Goal: Navigation & Orientation: Understand site structure

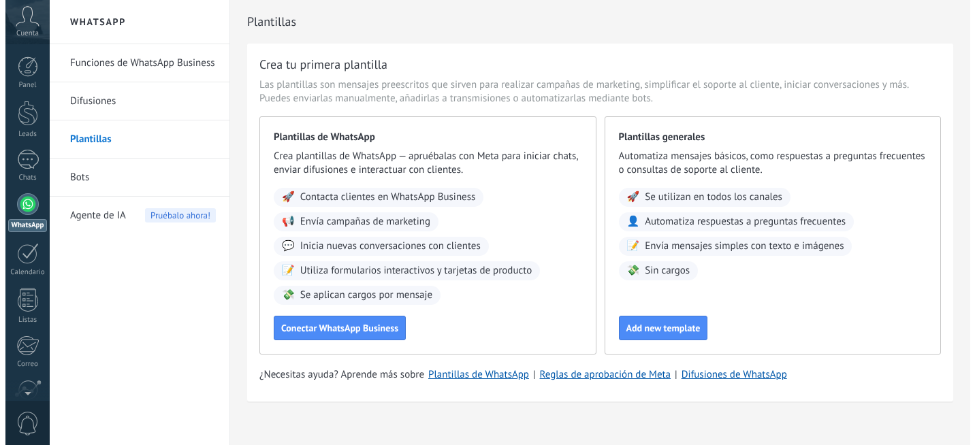
scroll to position [14, 0]
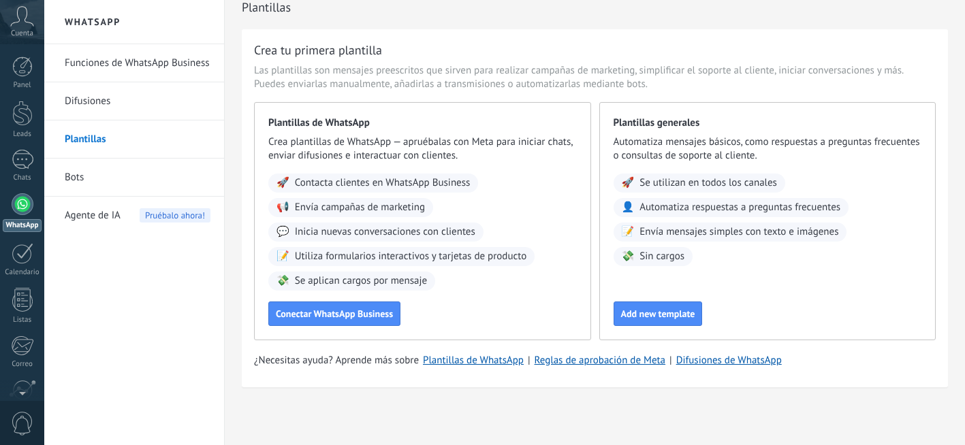
click at [25, 15] on icon at bounding box center [22, 16] width 24 height 20
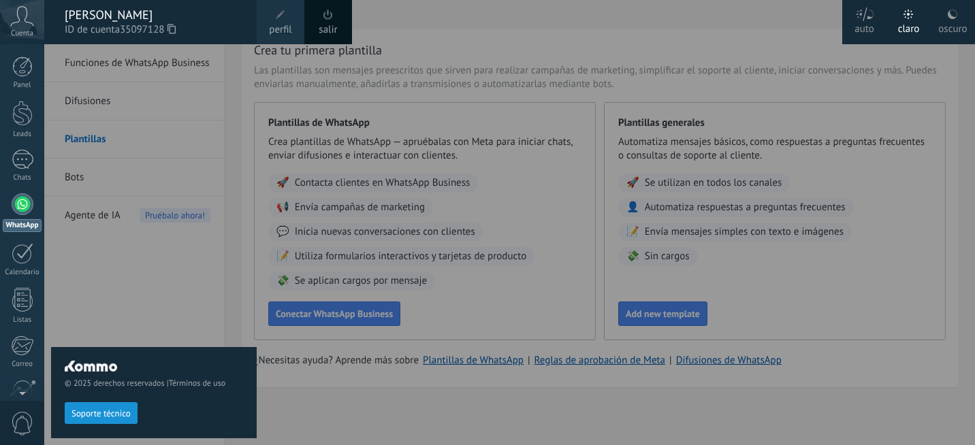
drag, startPoint x: 127, startPoint y: 291, endPoint x: 110, endPoint y: 253, distance: 42.0
click at [128, 287] on div "© 2025 derechos reservados | Términos de uso Soporte técnico" at bounding box center [154, 244] width 206 height 401
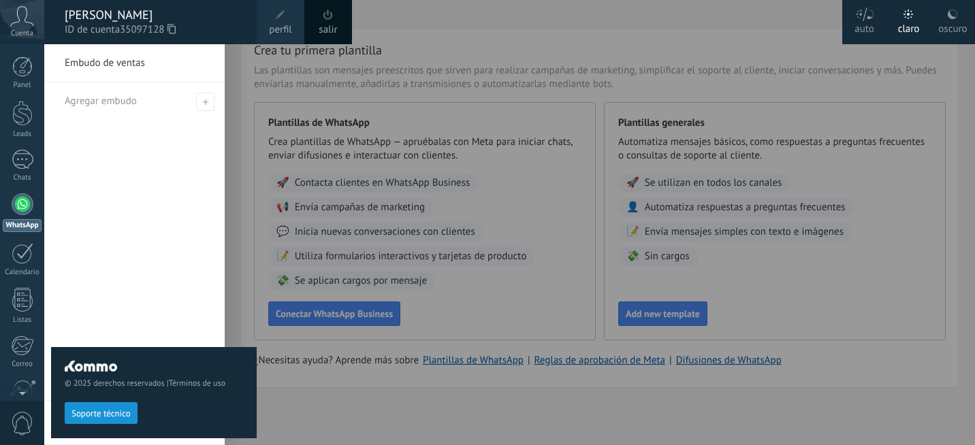
click at [20, 204] on div at bounding box center [23, 204] width 22 height 22
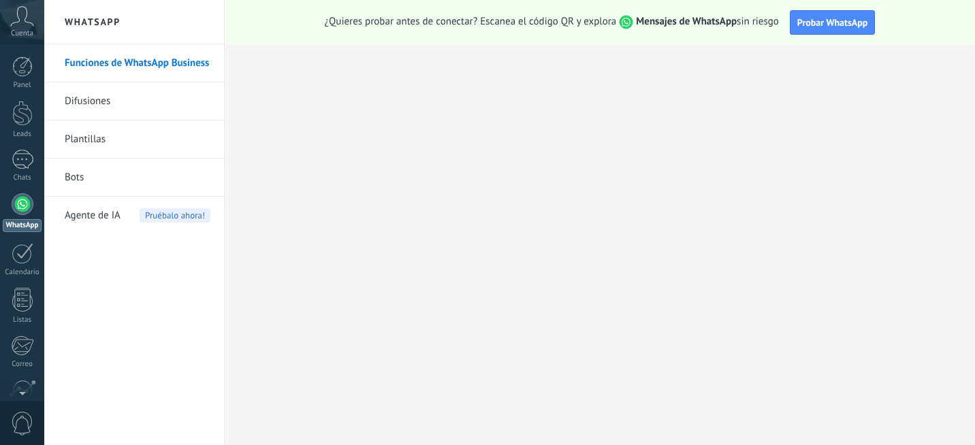
click at [18, 206] on div at bounding box center [23, 204] width 22 height 22
click at [20, 27] on div "Cuenta" at bounding box center [22, 22] width 44 height 44
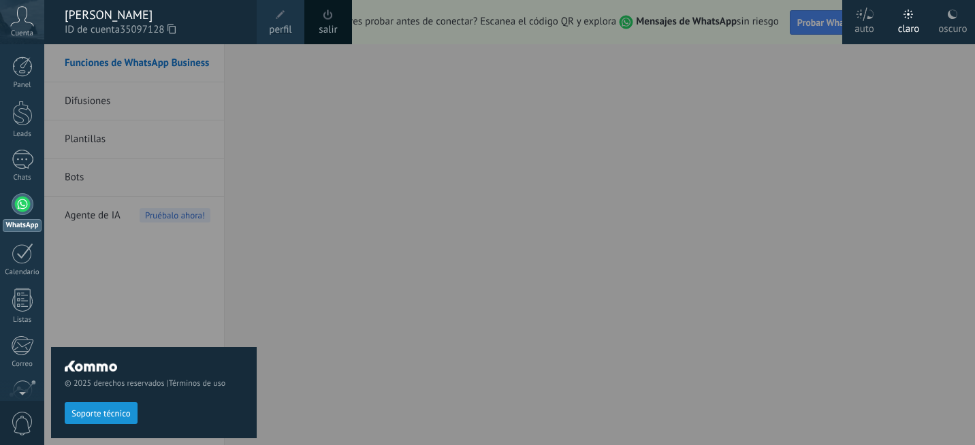
click at [282, 14] on span at bounding box center [281, 15] width 10 height 10
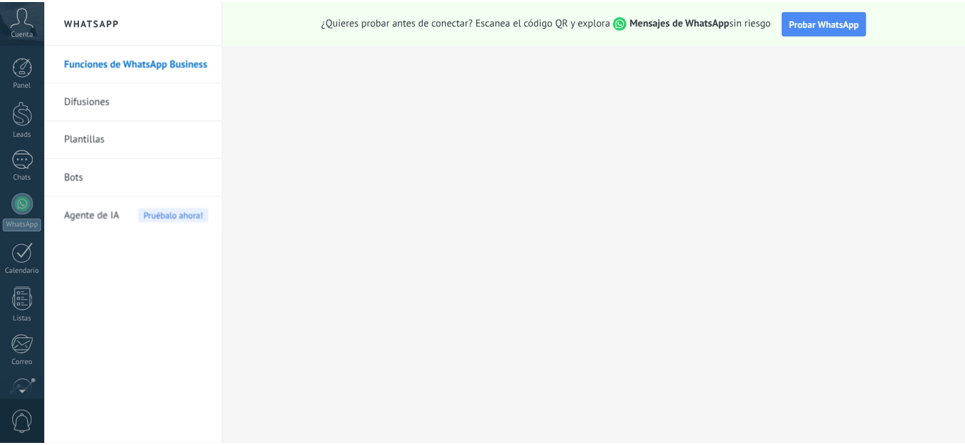
scroll to position [121, 0]
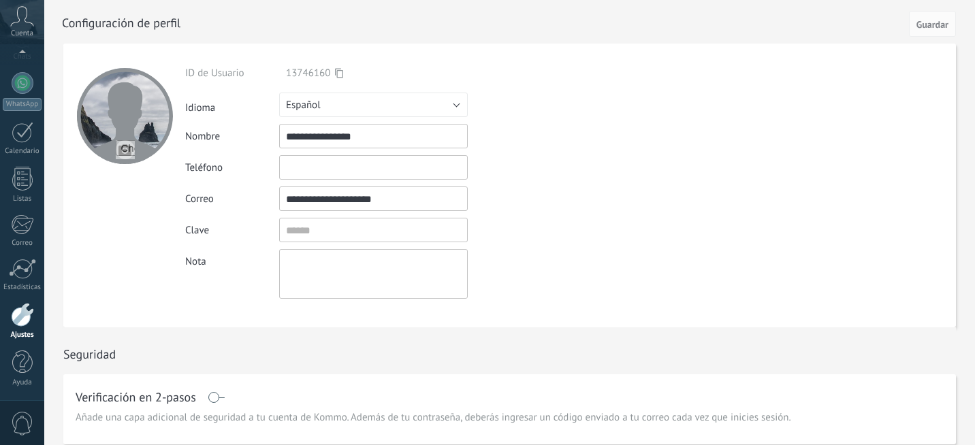
click at [23, 428] on span at bounding box center [22, 424] width 23 height 24
click at [19, 321] on div at bounding box center [22, 315] width 23 height 24
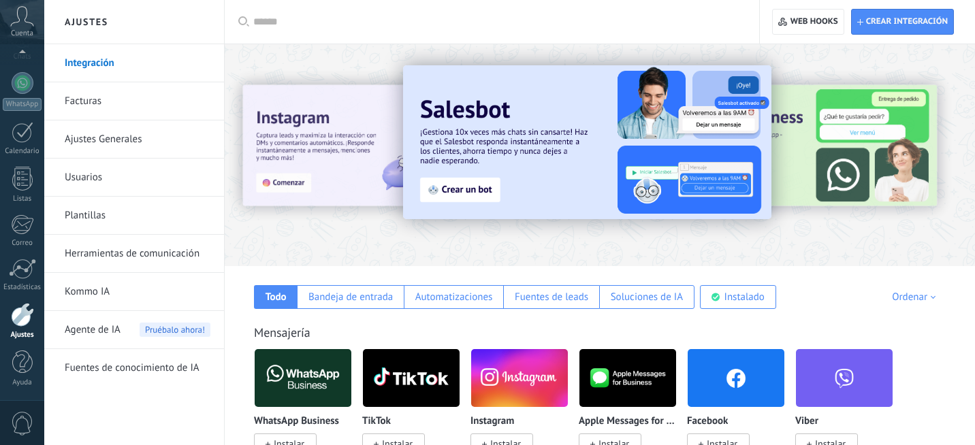
drag, startPoint x: 838, startPoint y: 263, endPoint x: 755, endPoint y: 271, distance: 83.5
click at [361, 303] on div "Bandeja de entrada" at bounding box center [350, 297] width 84 height 13
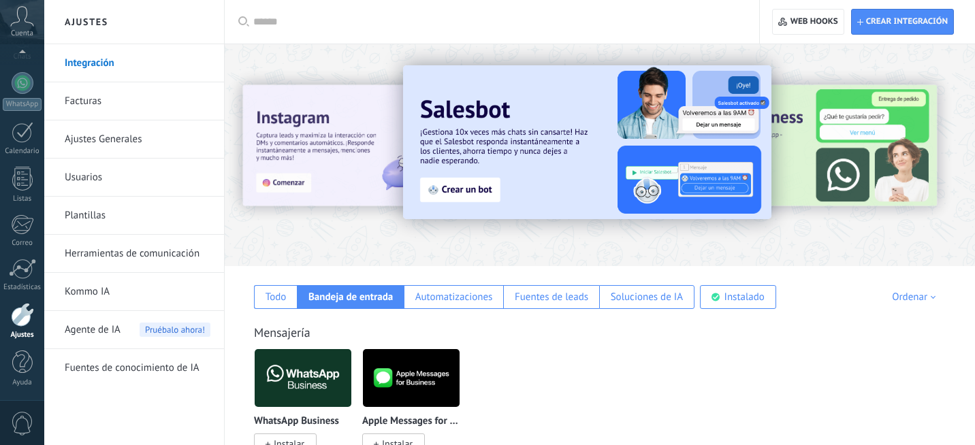
click at [310, 379] on img at bounding box center [303, 378] width 97 height 66
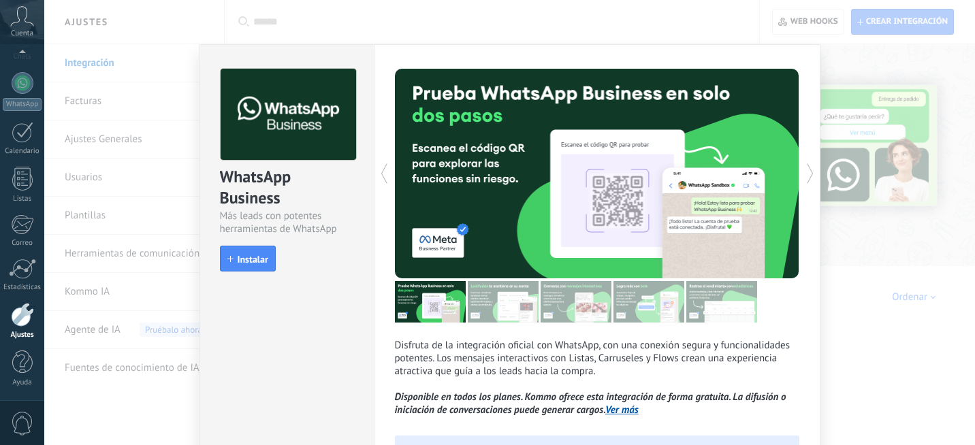
click at [101, 109] on div "WhatsApp Business Más leads con potentes herramientas de WhatsApp install Insta…" at bounding box center [509, 222] width 931 height 445
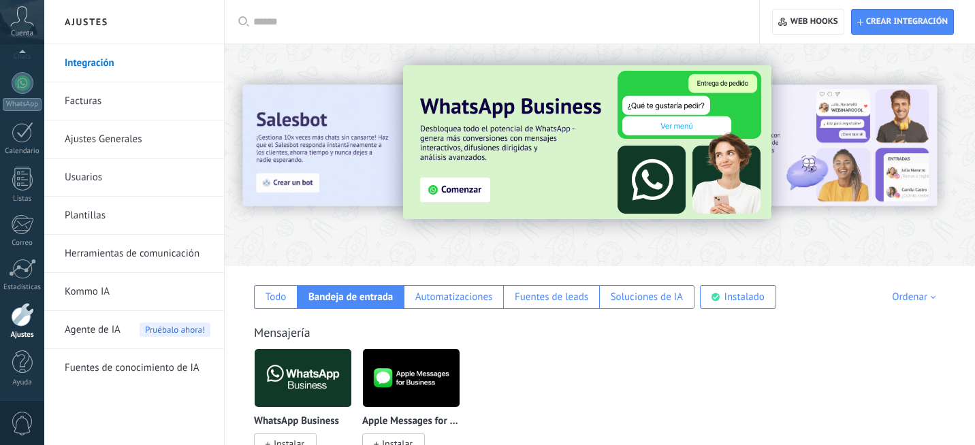
click at [105, 145] on link "Ajustes Generales" at bounding box center [138, 140] width 146 height 38
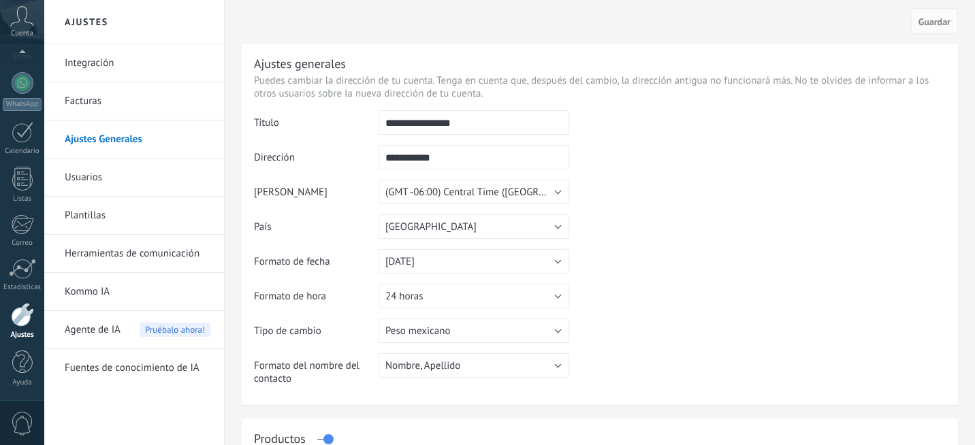
click at [97, 177] on link "Usuarios" at bounding box center [138, 178] width 146 height 38
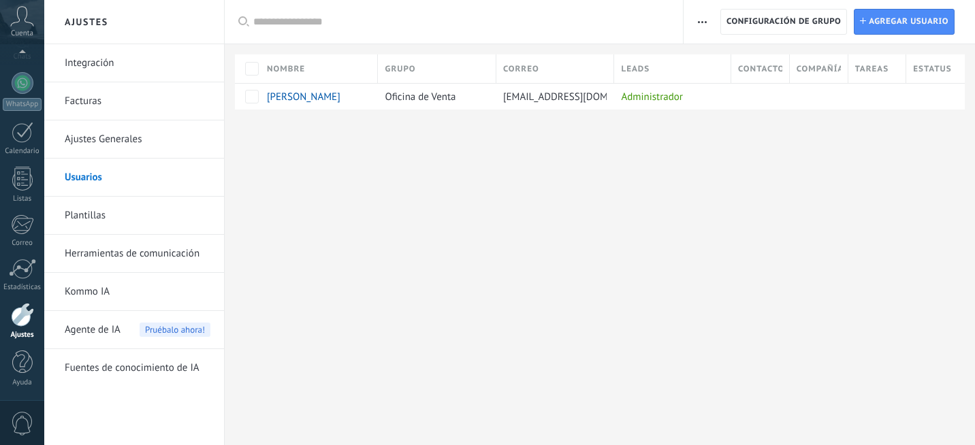
click at [95, 255] on link "Herramientas de comunicación" at bounding box center [138, 254] width 146 height 38
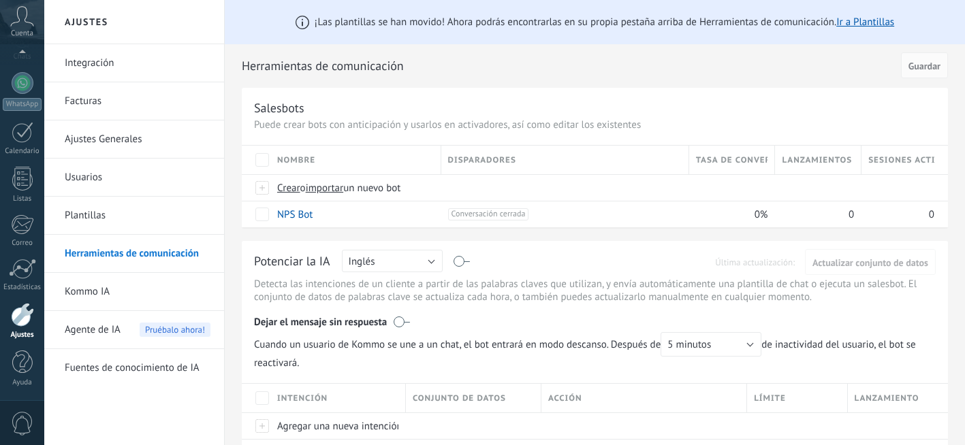
click at [76, 210] on link "Plantillas" at bounding box center [138, 216] width 146 height 38
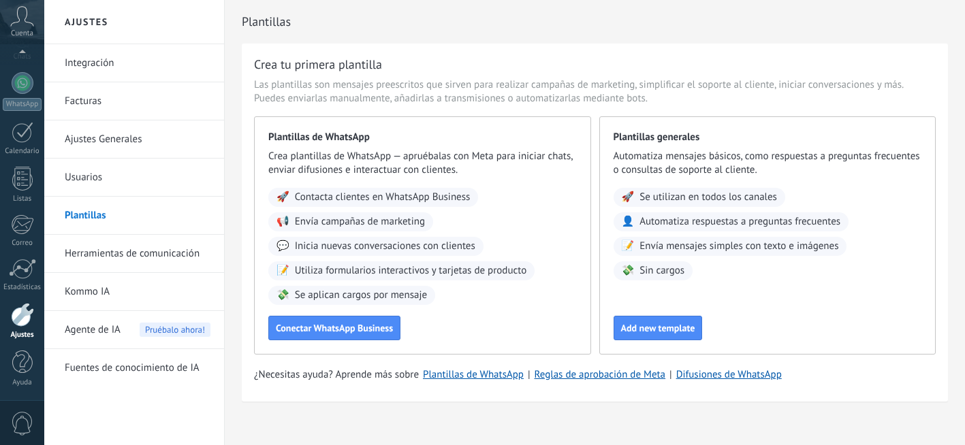
click at [79, 61] on link "Integración" at bounding box center [138, 63] width 146 height 38
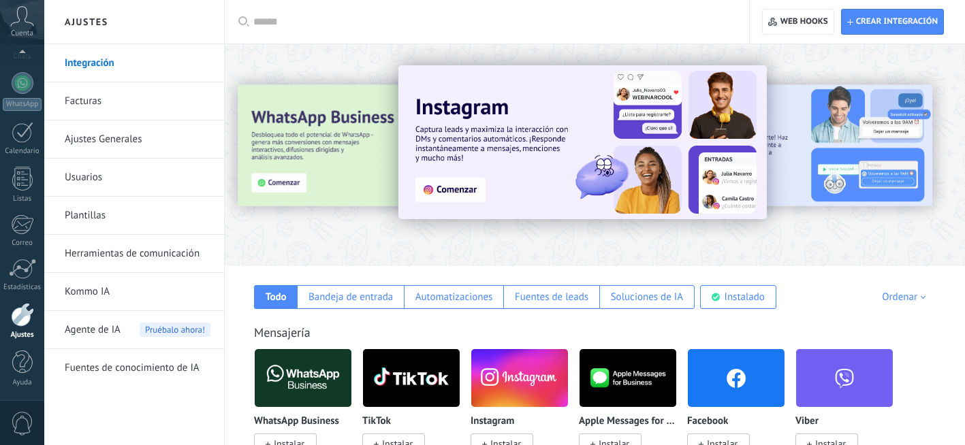
click at [309, 374] on img at bounding box center [303, 378] width 97 height 66
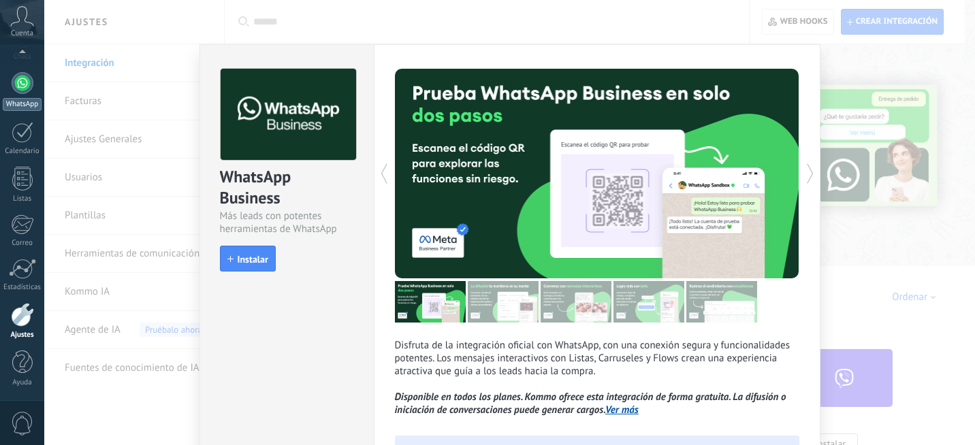
click at [27, 76] on div at bounding box center [23, 83] width 22 height 22
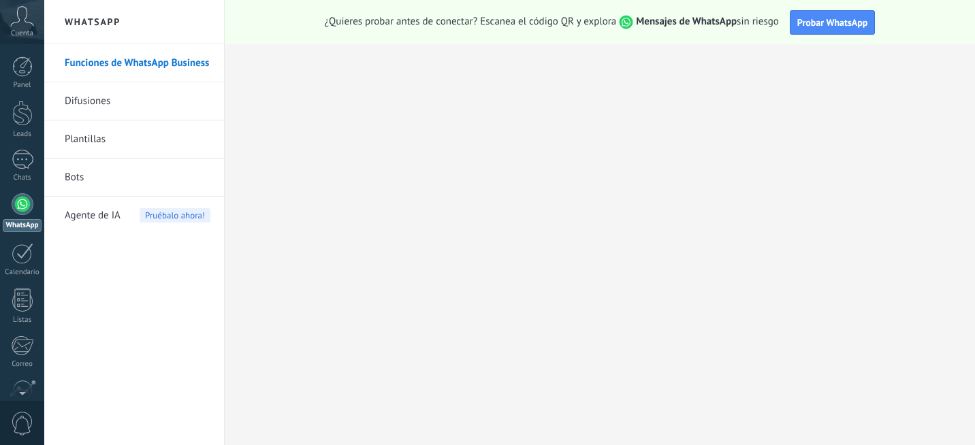
click at [87, 101] on link "Difusiones" at bounding box center [138, 101] width 146 height 38
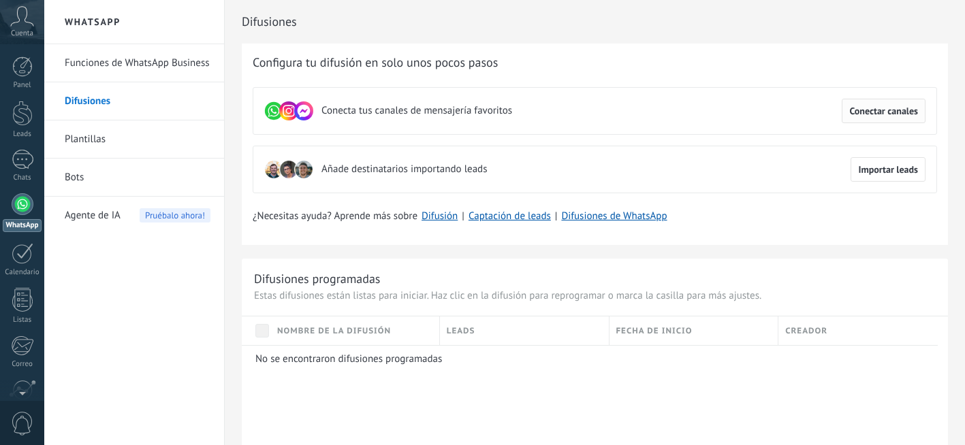
click at [874, 116] on span "Conectar canales" at bounding box center [883, 111] width 69 height 10
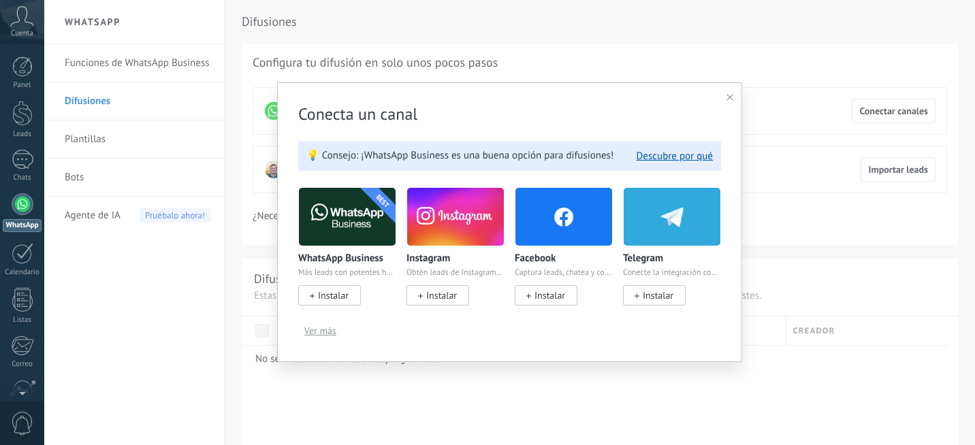
click at [730, 96] on icon at bounding box center [730, 97] width 7 height 7
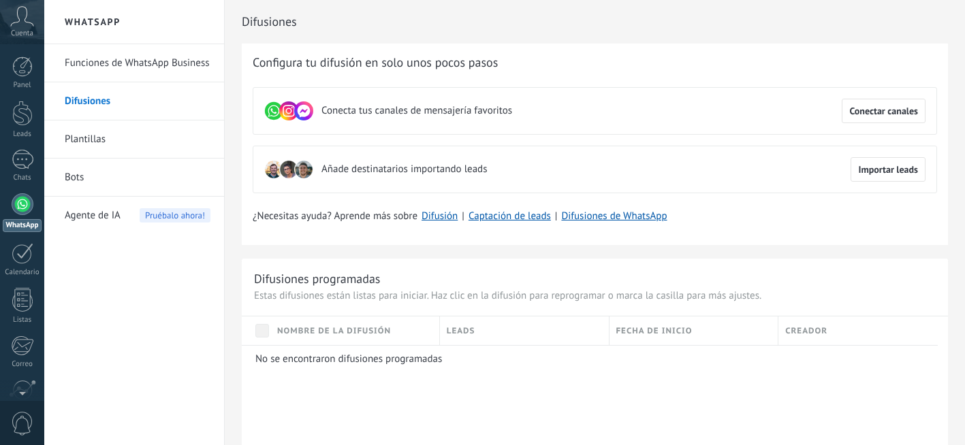
click at [80, 135] on link "Plantillas" at bounding box center [138, 140] width 146 height 38
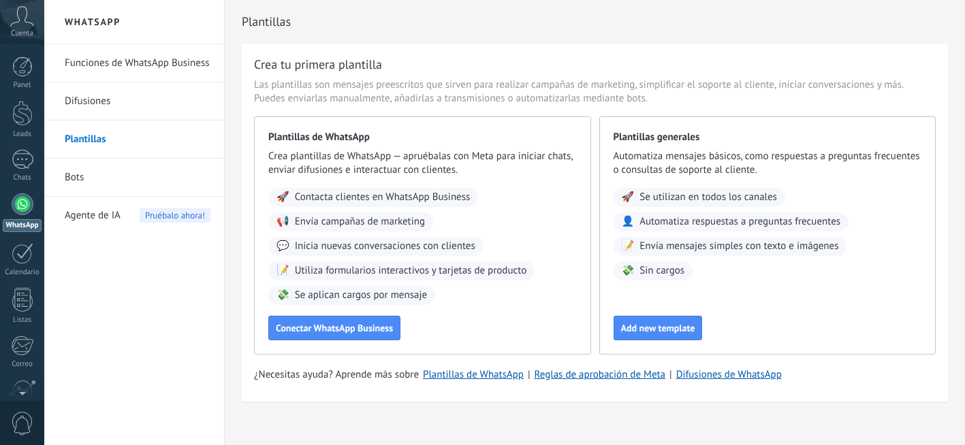
click at [91, 214] on span "Agente de IA" at bounding box center [93, 216] width 56 height 38
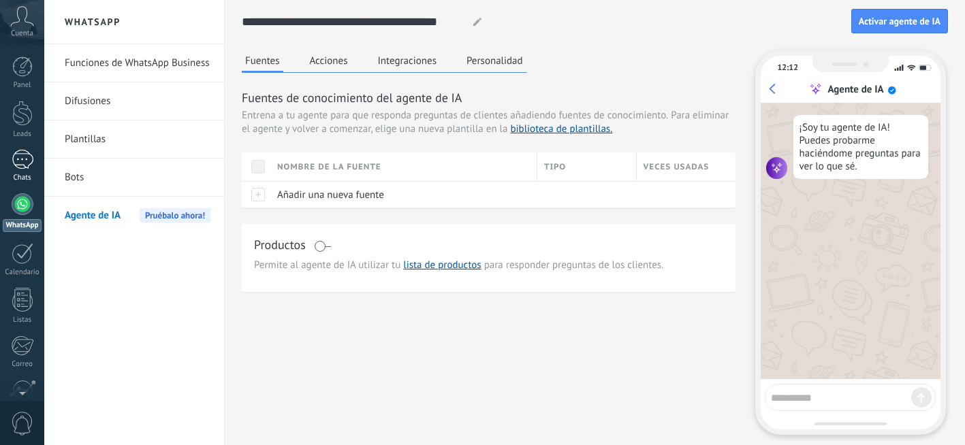
click at [18, 159] on div at bounding box center [23, 160] width 22 height 20
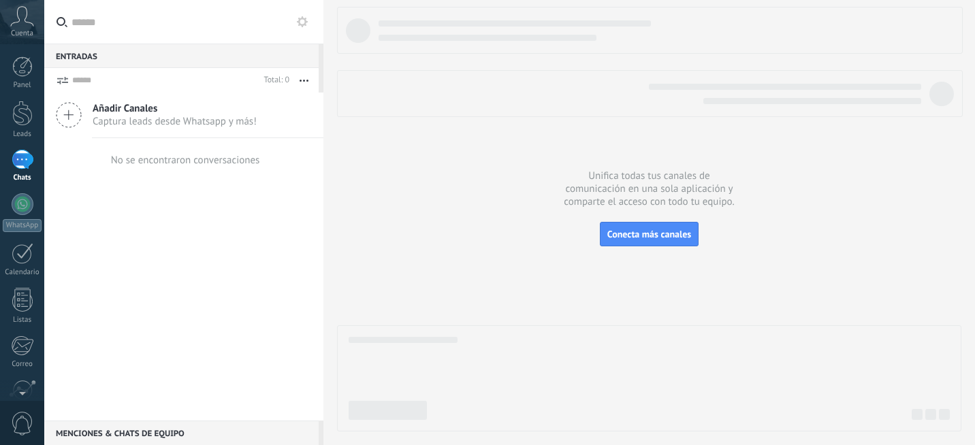
click at [25, 19] on icon at bounding box center [22, 16] width 24 height 20
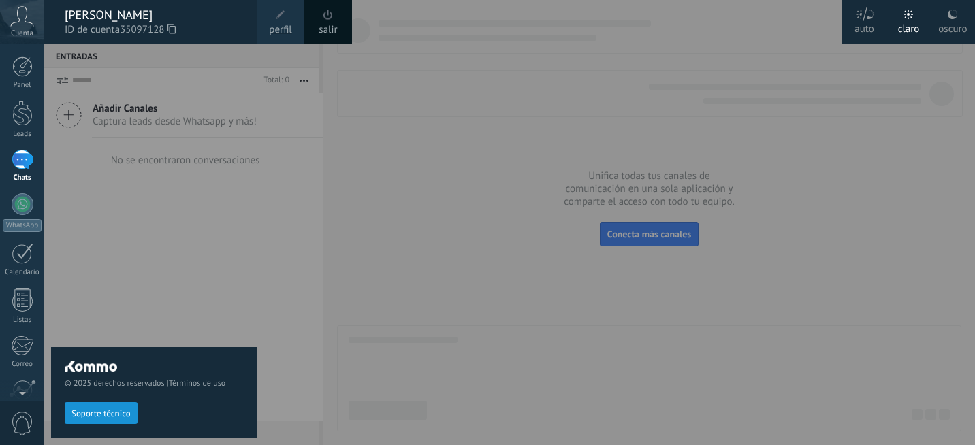
click at [111, 13] on div "[PERSON_NAME]" at bounding box center [154, 14] width 178 height 15
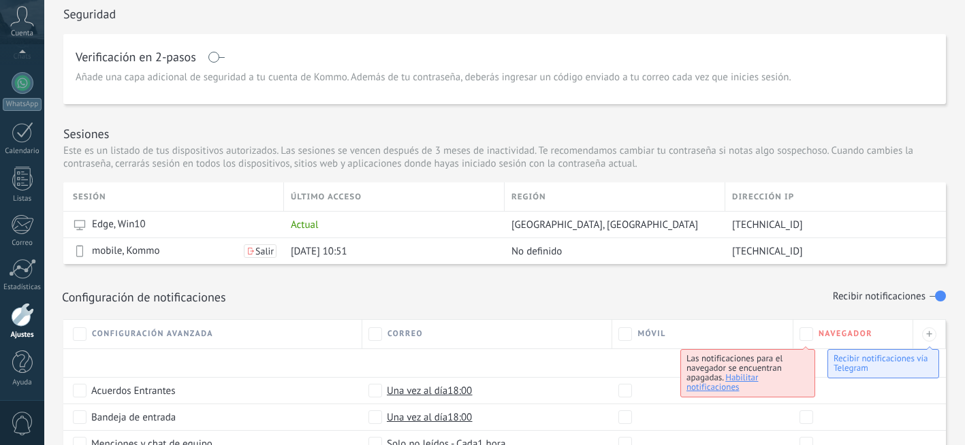
scroll to position [340, 0]
click at [266, 251] on span "Salir" at bounding box center [264, 252] width 18 height 10
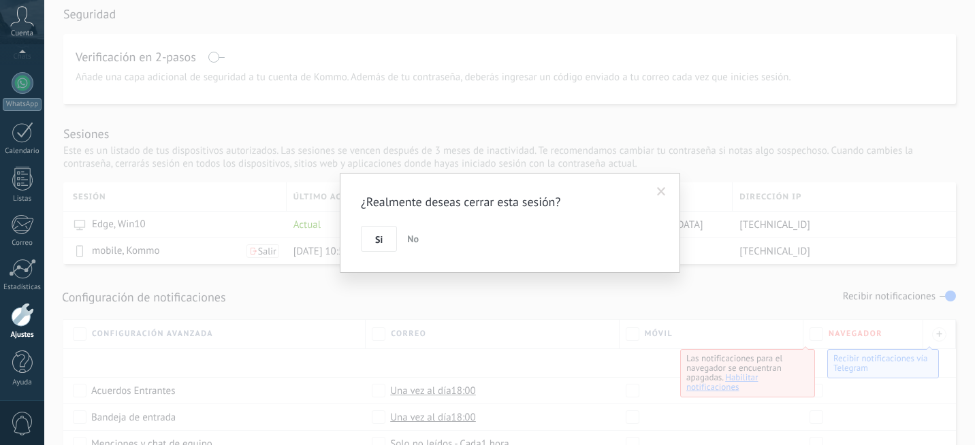
click at [375, 242] on button "Si" at bounding box center [379, 239] width 36 height 26
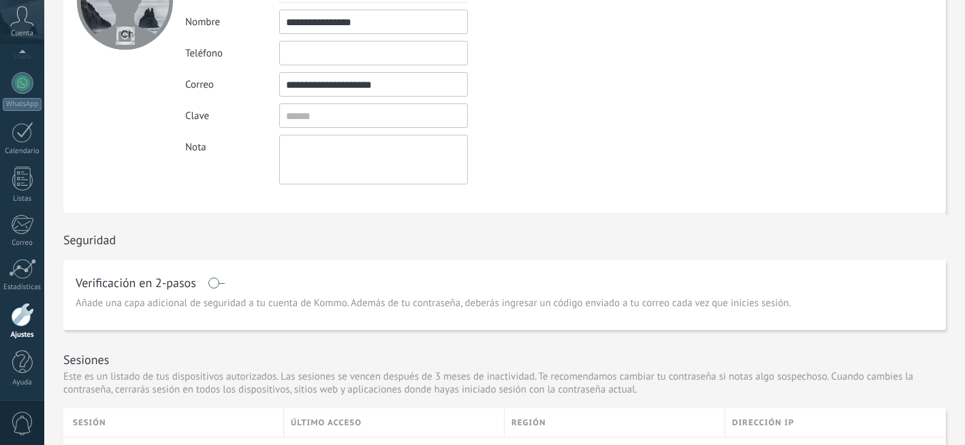
scroll to position [0, 0]
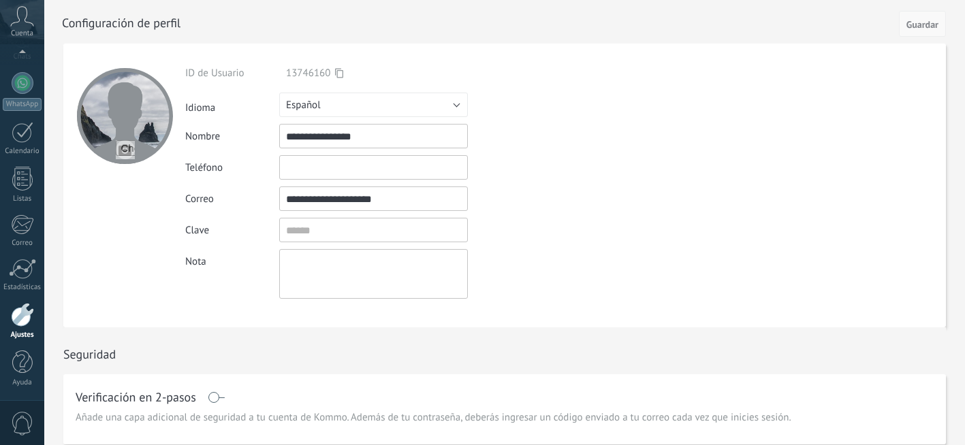
click at [926, 22] on span "Guardar" at bounding box center [922, 25] width 32 height 10
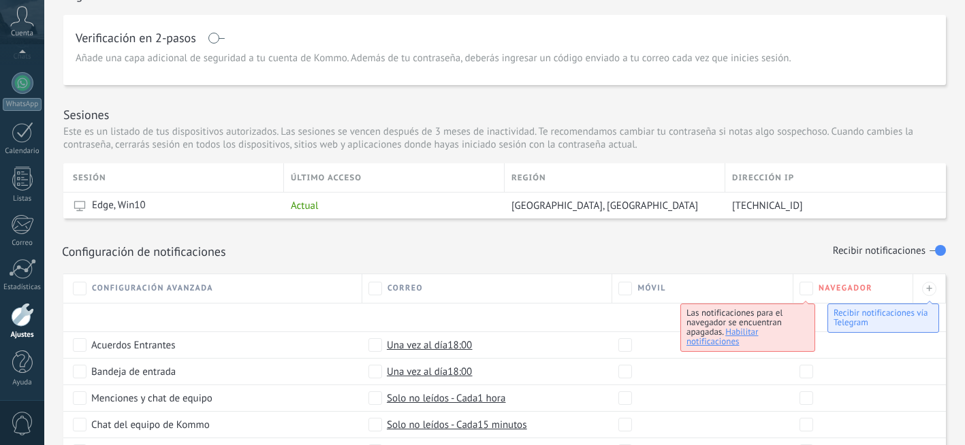
scroll to position [409, 0]
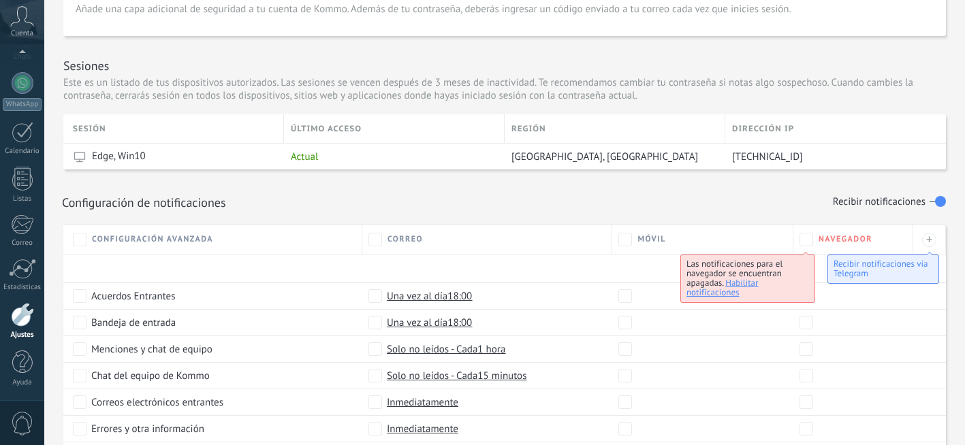
click at [26, 324] on div at bounding box center [22, 315] width 23 height 24
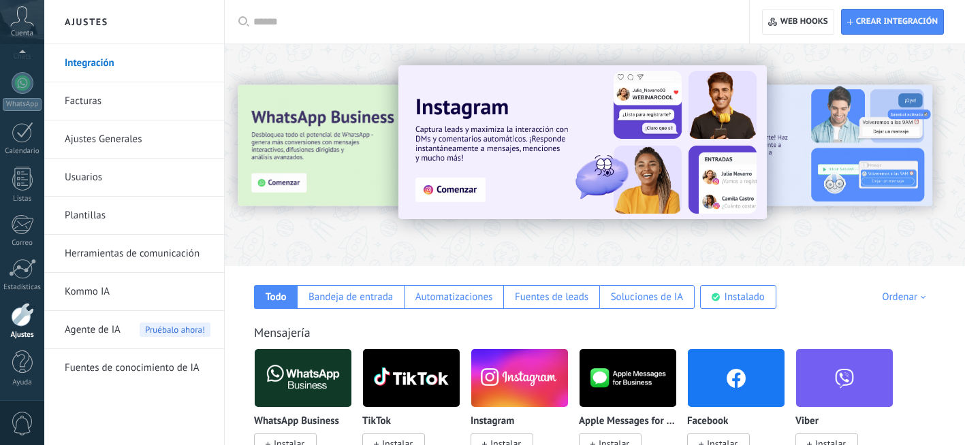
click at [328, 63] on div at bounding box center [595, 151] width 740 height 195
click at [274, 182] on div at bounding box center [261, 154] width 298 height 123
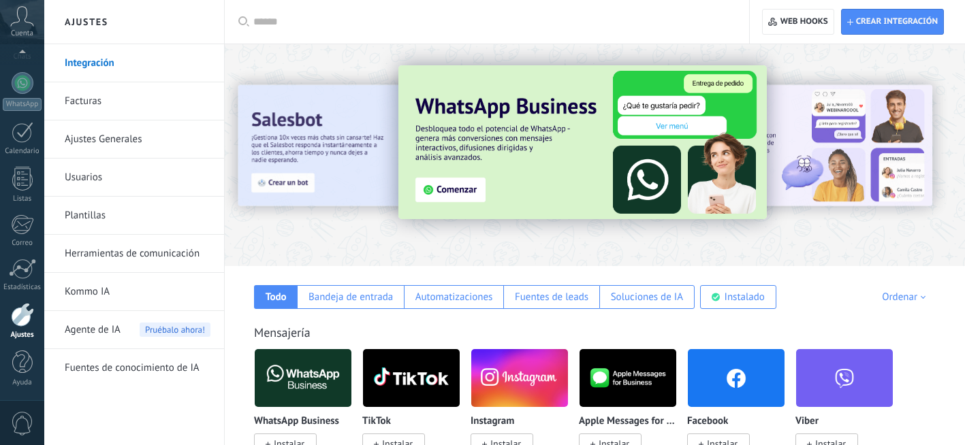
click at [459, 195] on img at bounding box center [582, 142] width 368 height 154
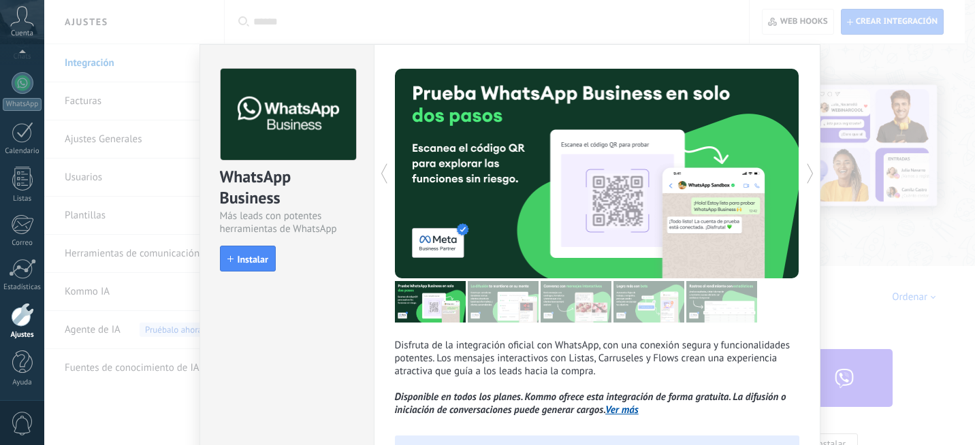
click at [431, 35] on div "WhatsApp Business Más leads con potentes herramientas de WhatsApp install Insta…" at bounding box center [509, 222] width 931 height 445
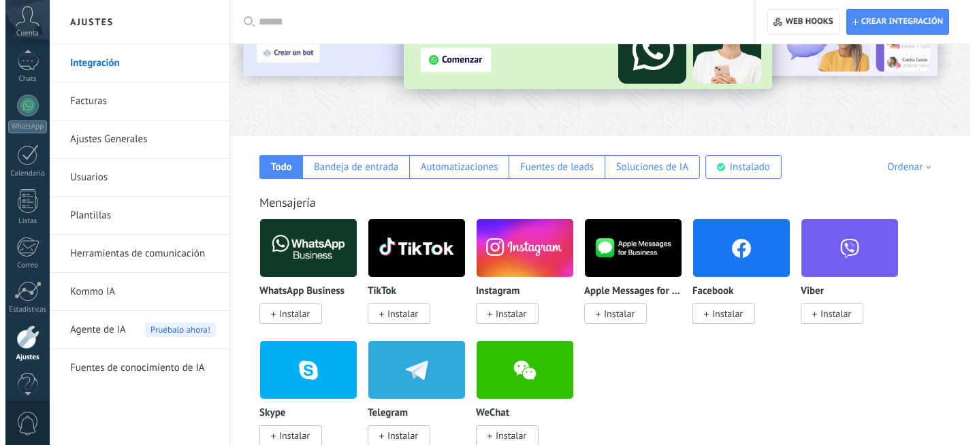
scroll to position [136, 0]
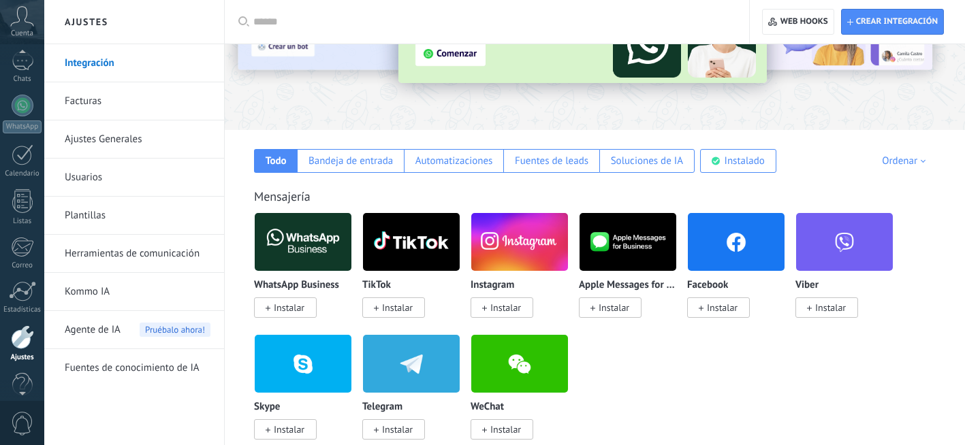
click at [20, 25] on icon at bounding box center [22, 16] width 24 height 20
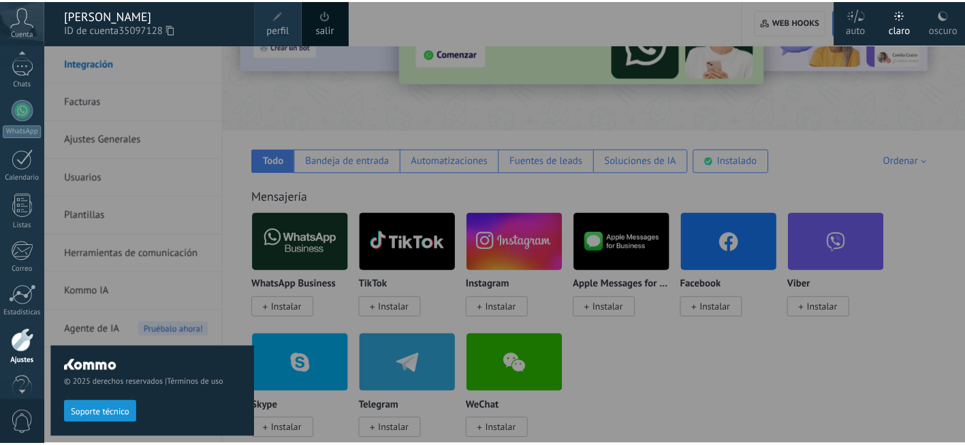
scroll to position [121, 0]
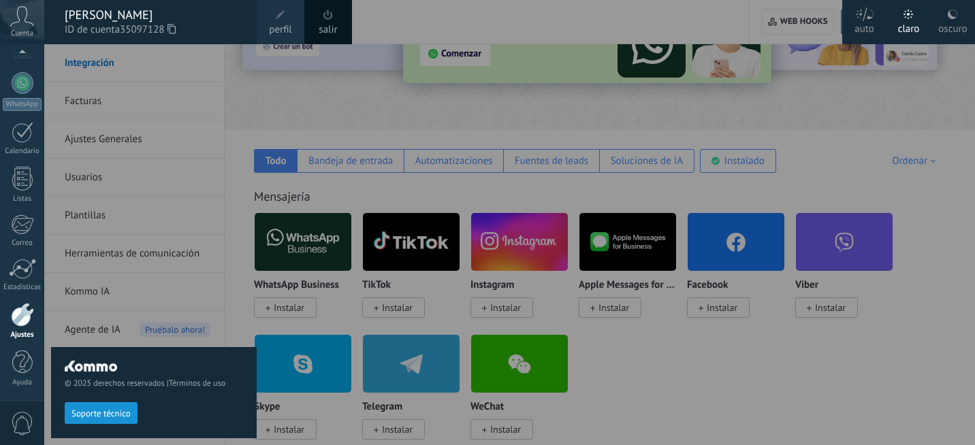
click at [324, 12] on span at bounding box center [328, 15] width 10 height 10
